Goal: Navigation & Orientation: Go to known website

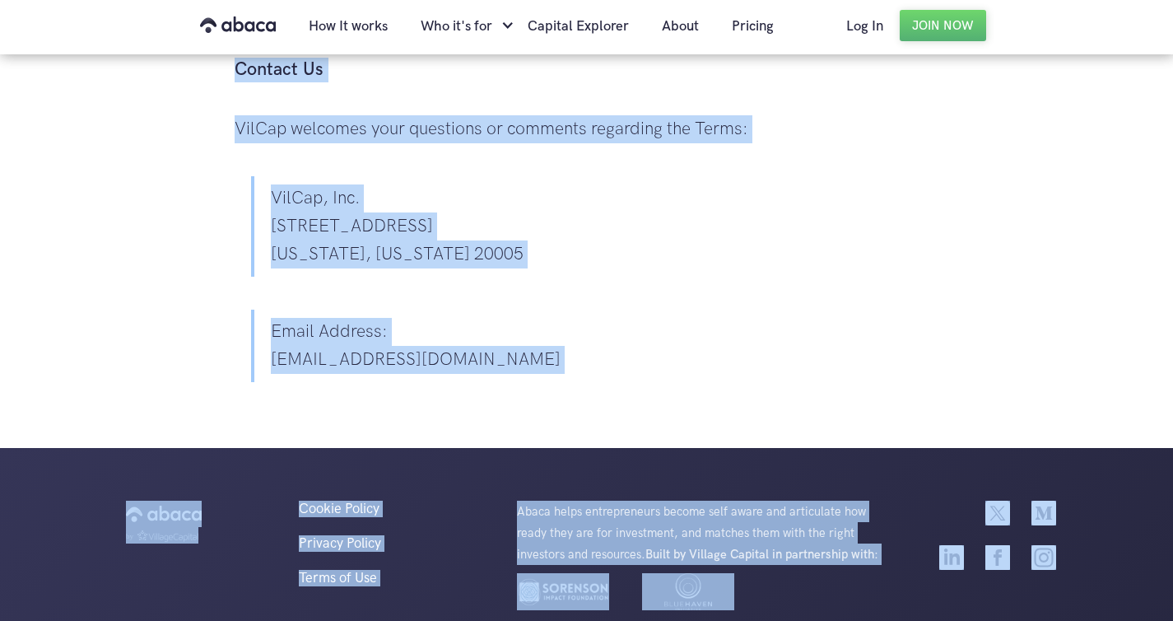
scroll to position [5344, 0]
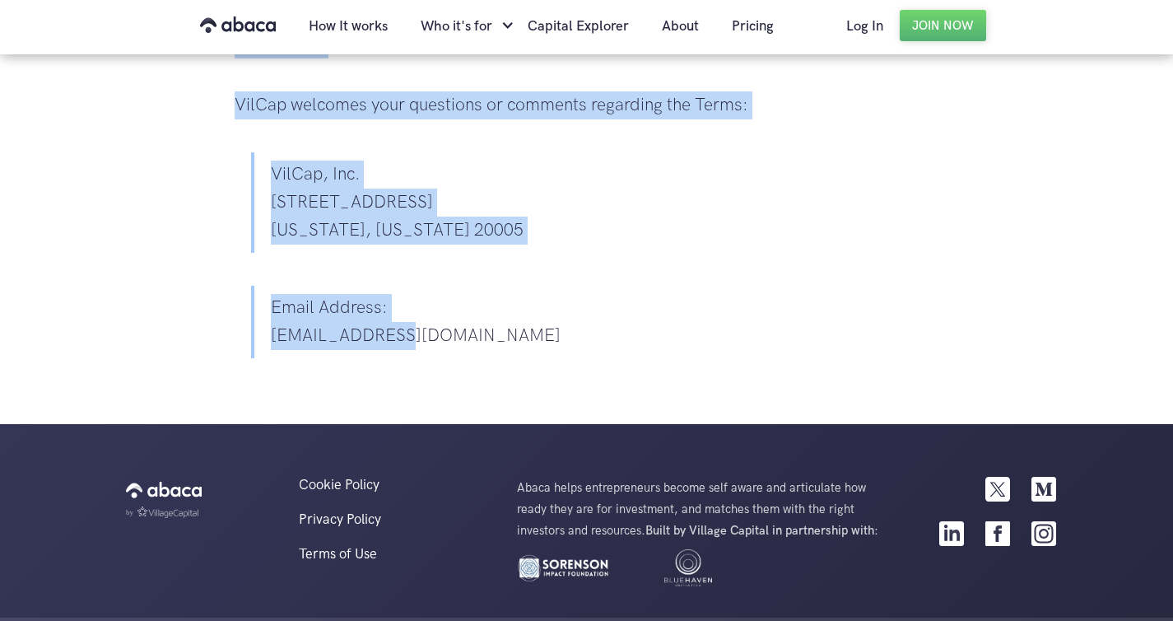
drag, startPoint x: 240, startPoint y: 147, endPoint x: 439, endPoint y: 305, distance: 254.3
copy div "Terms of Use Last updated on April 4, 2020. Welcome to https://www.abaca.app/ ‍…"
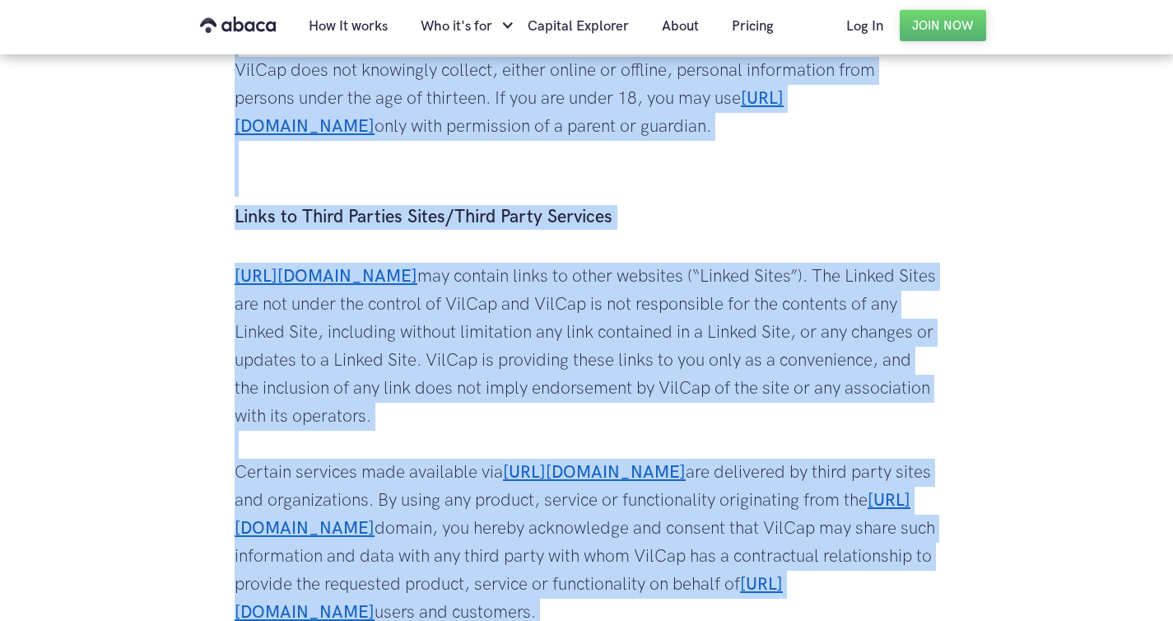
scroll to position [0, 0]
